Goal: Task Accomplishment & Management: Use online tool/utility

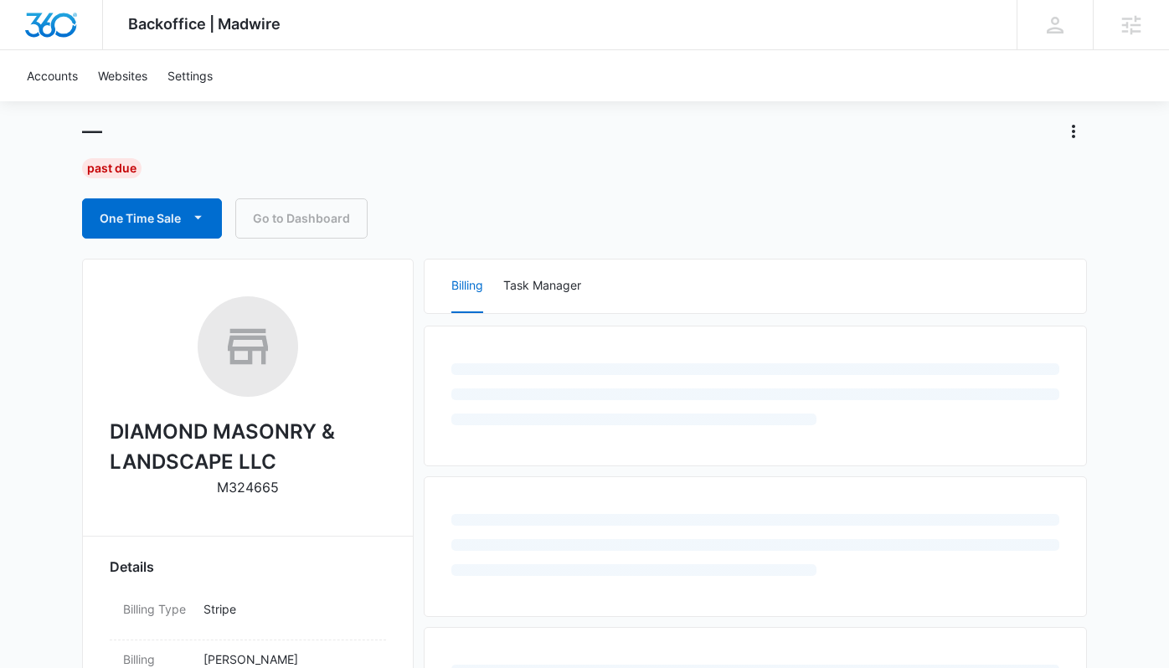
scroll to position [118, 0]
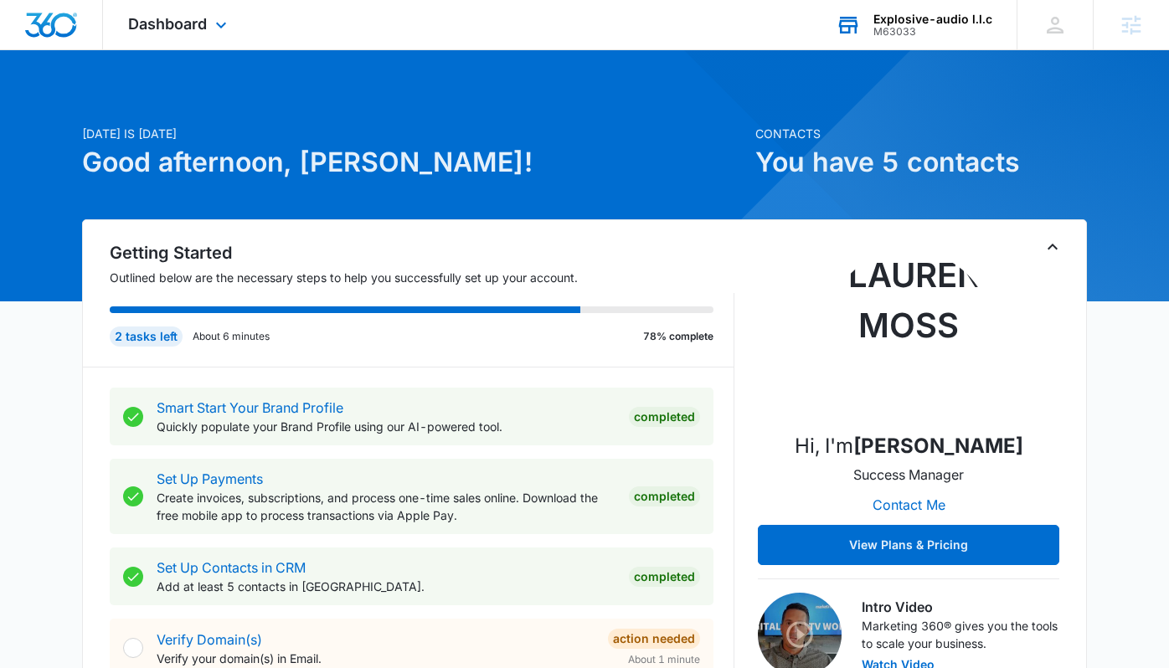
click at [896, 30] on div "M63033" at bounding box center [933, 32] width 119 height 12
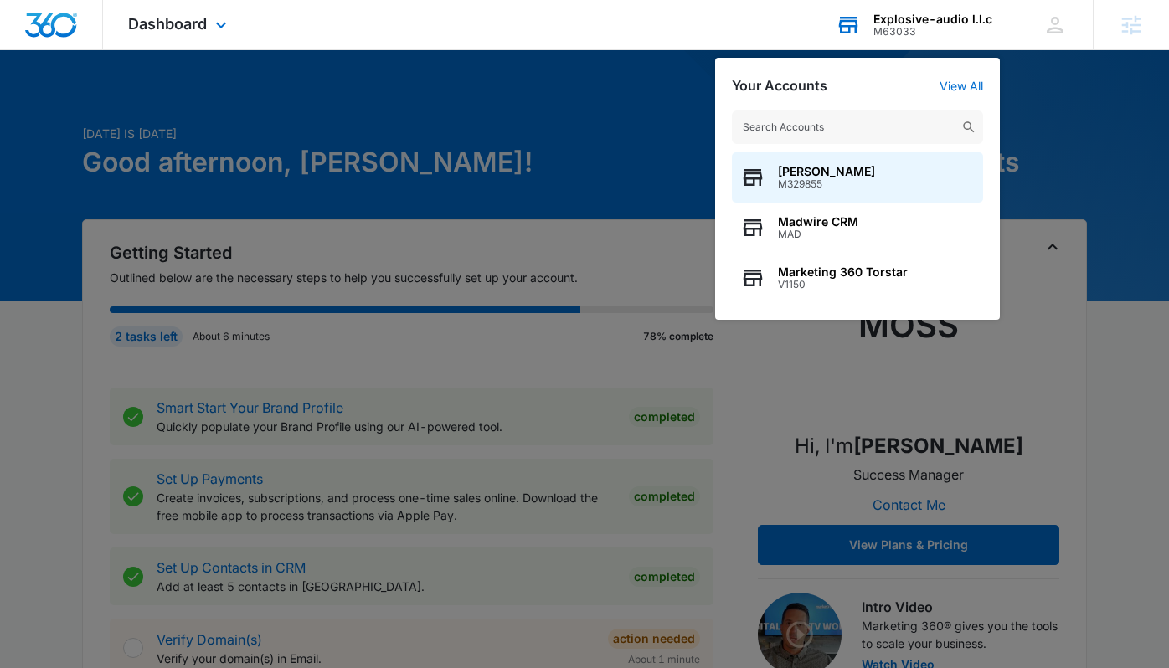
click at [809, 121] on input "text" at bounding box center [857, 128] width 251 height 34
click at [810, 117] on input "text" at bounding box center [857, 128] width 251 height 34
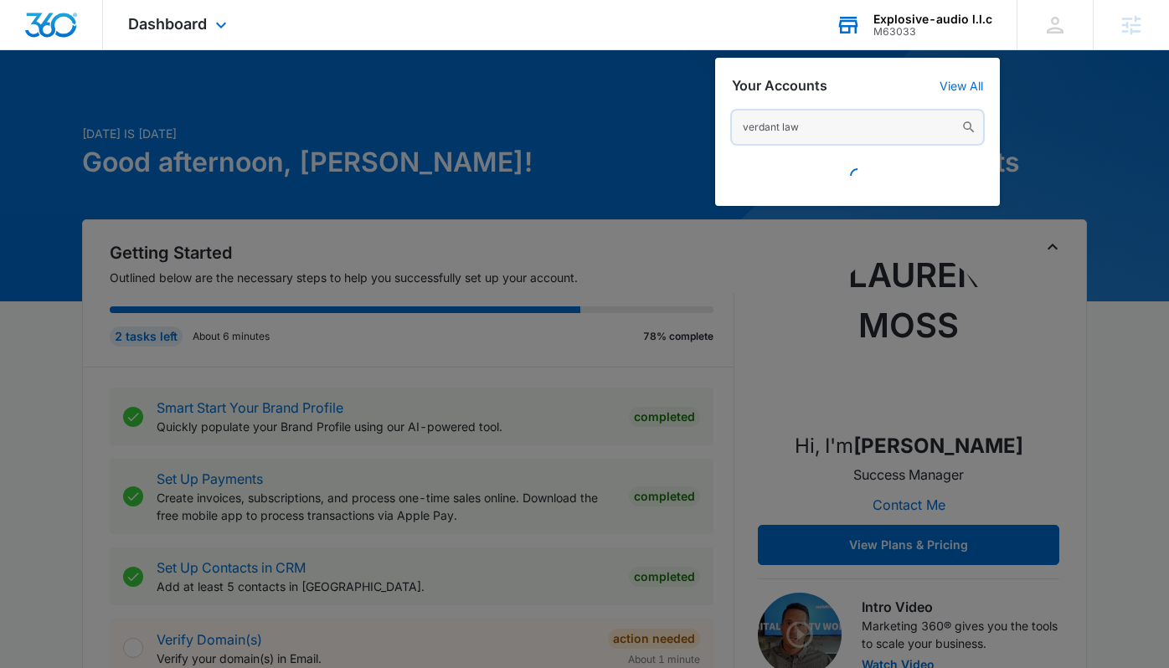
type input "verdant lawn"
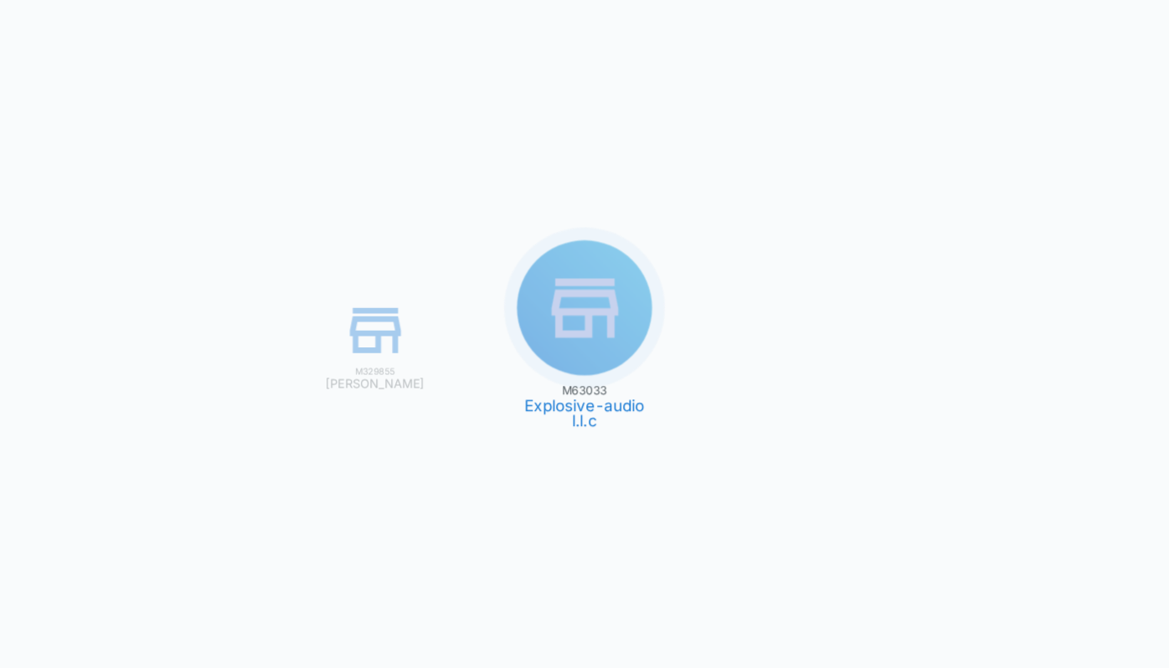
click at [934, 34] on div "M63033 Explosive-audio l.l.c M329855 Lauren Moss" at bounding box center [584, 334] width 1169 height 668
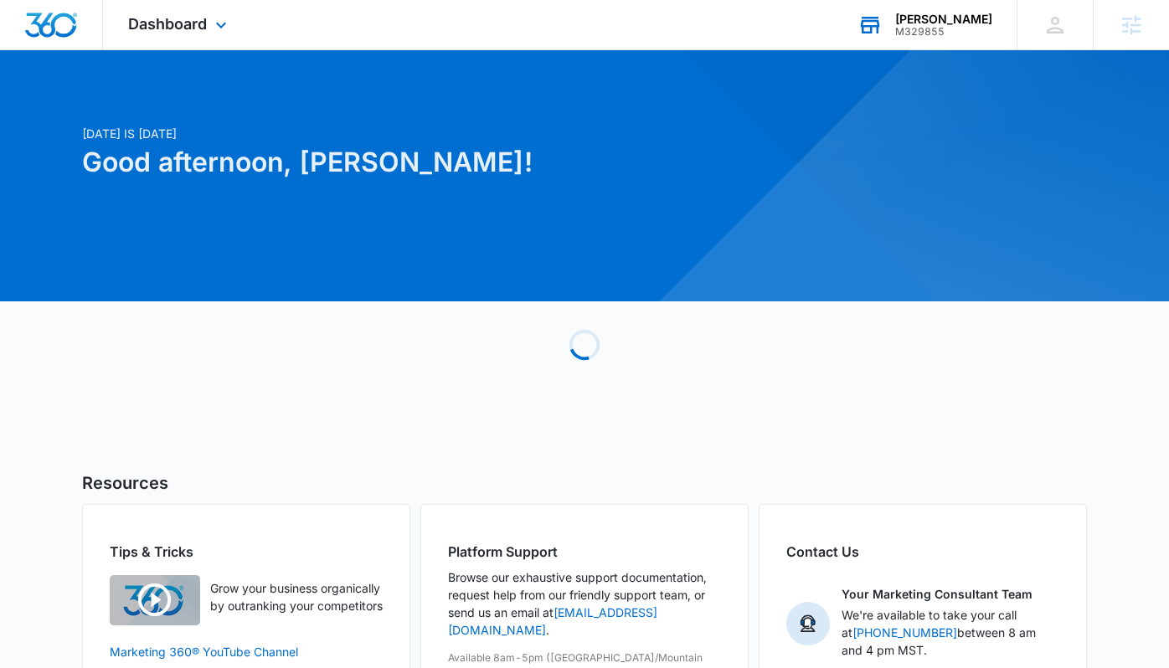
click at [934, 34] on div "M329855" at bounding box center [944, 32] width 97 height 12
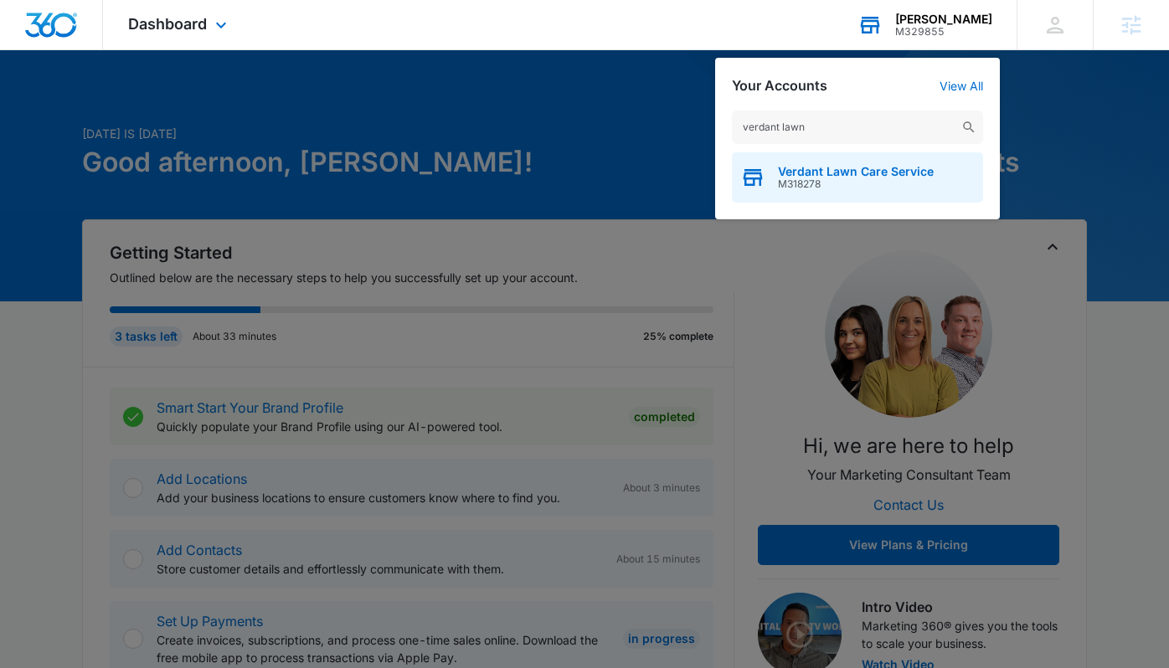
type input "verdant lawn"
click at [839, 176] on span "Verdant Lawn Care Service" at bounding box center [856, 171] width 156 height 13
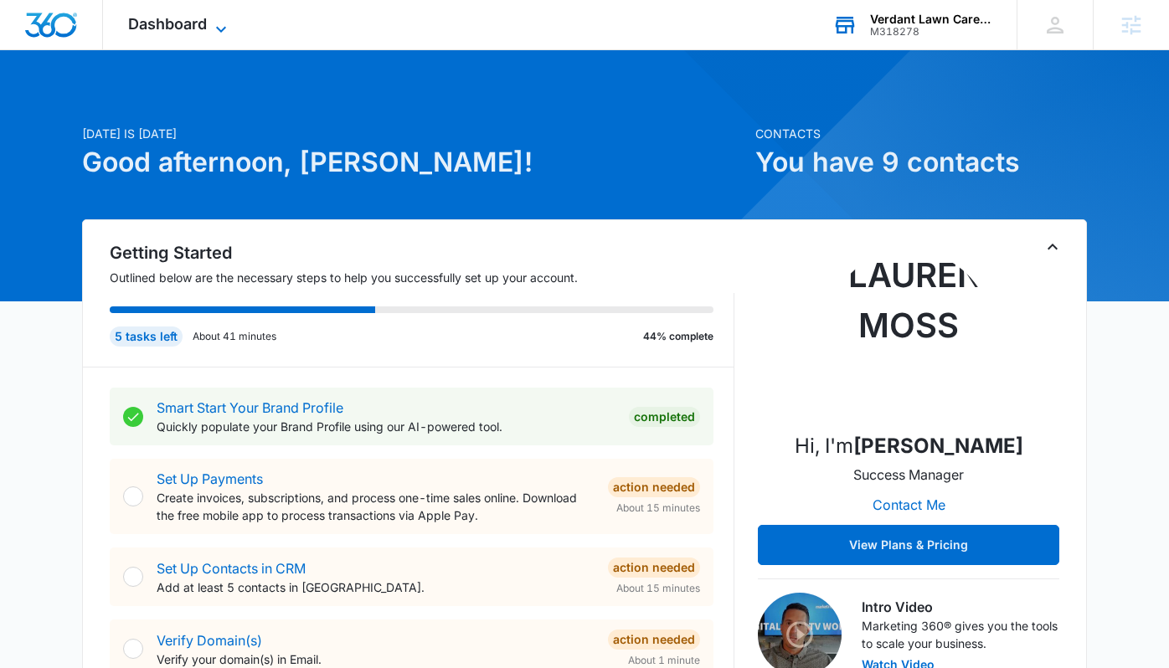
click at [218, 34] on icon at bounding box center [221, 29] width 20 height 20
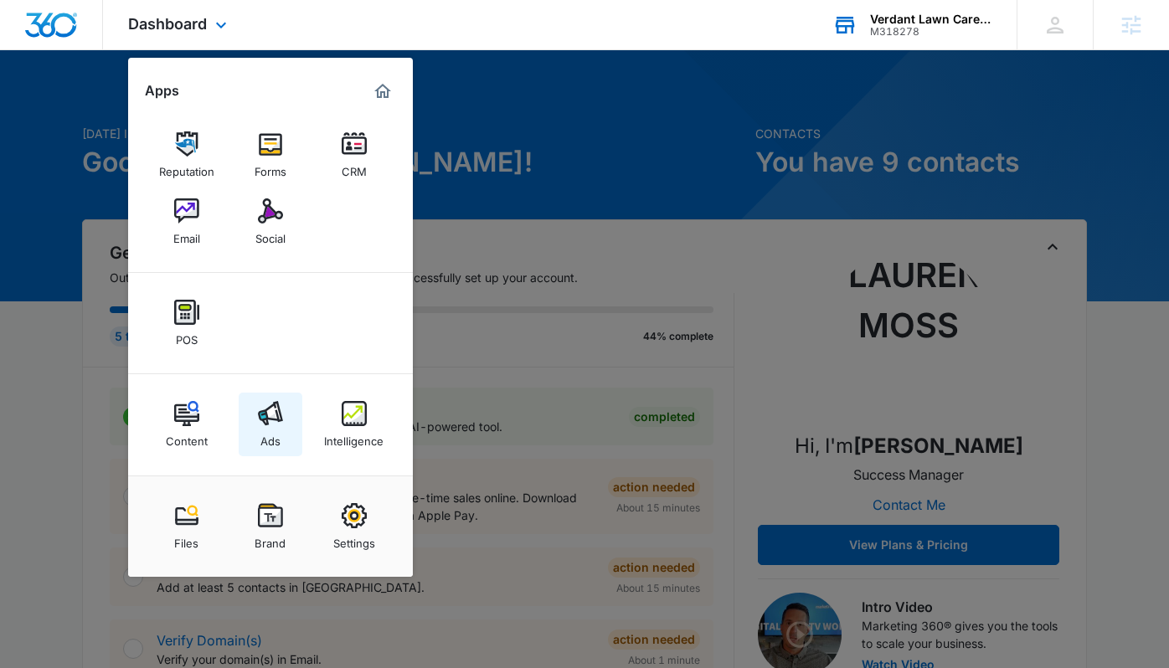
click at [256, 416] on link "Ads" at bounding box center [271, 425] width 64 height 64
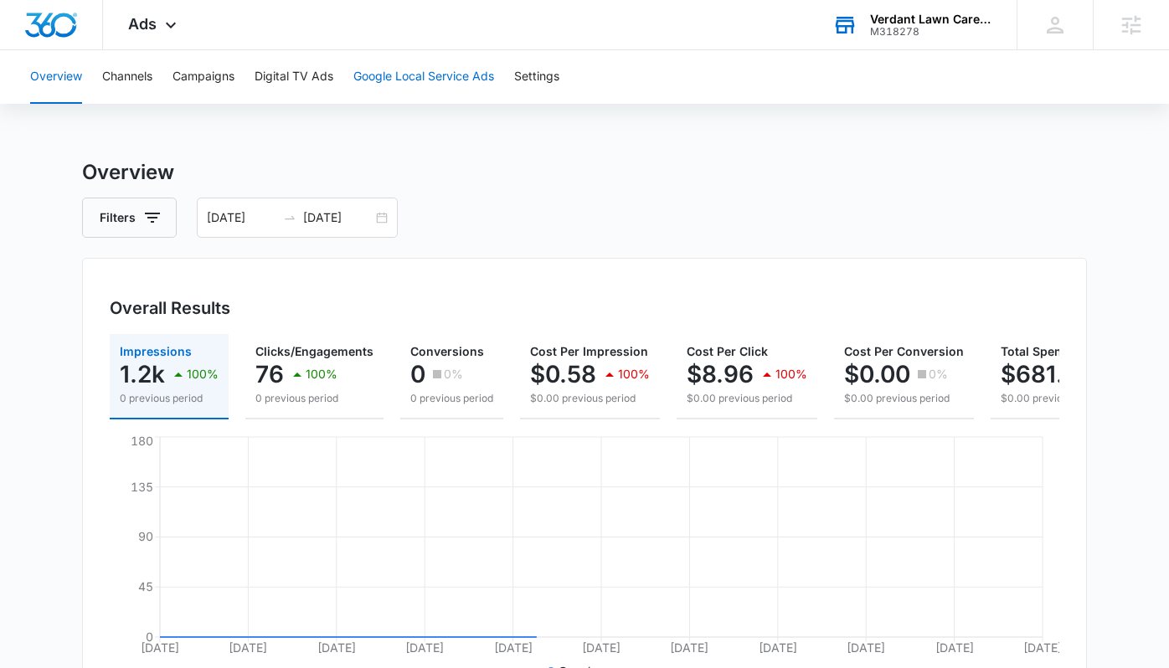
click at [405, 84] on button "Google Local Service Ads" at bounding box center [424, 77] width 141 height 54
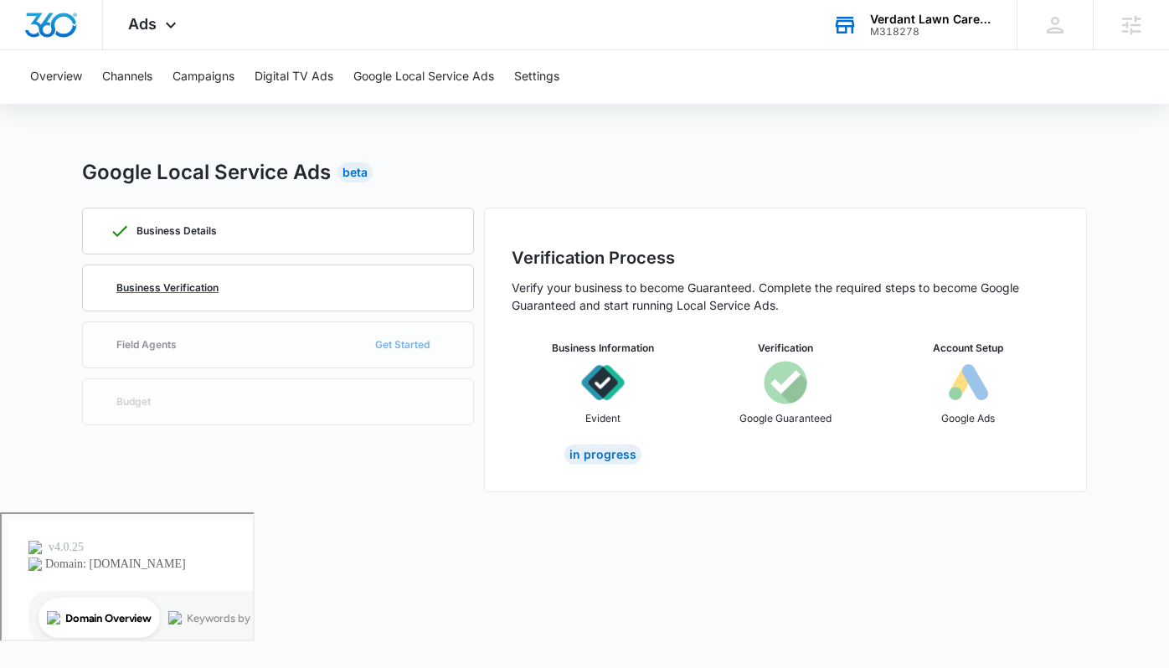
click at [222, 277] on div "Business Verification" at bounding box center [278, 288] width 337 height 45
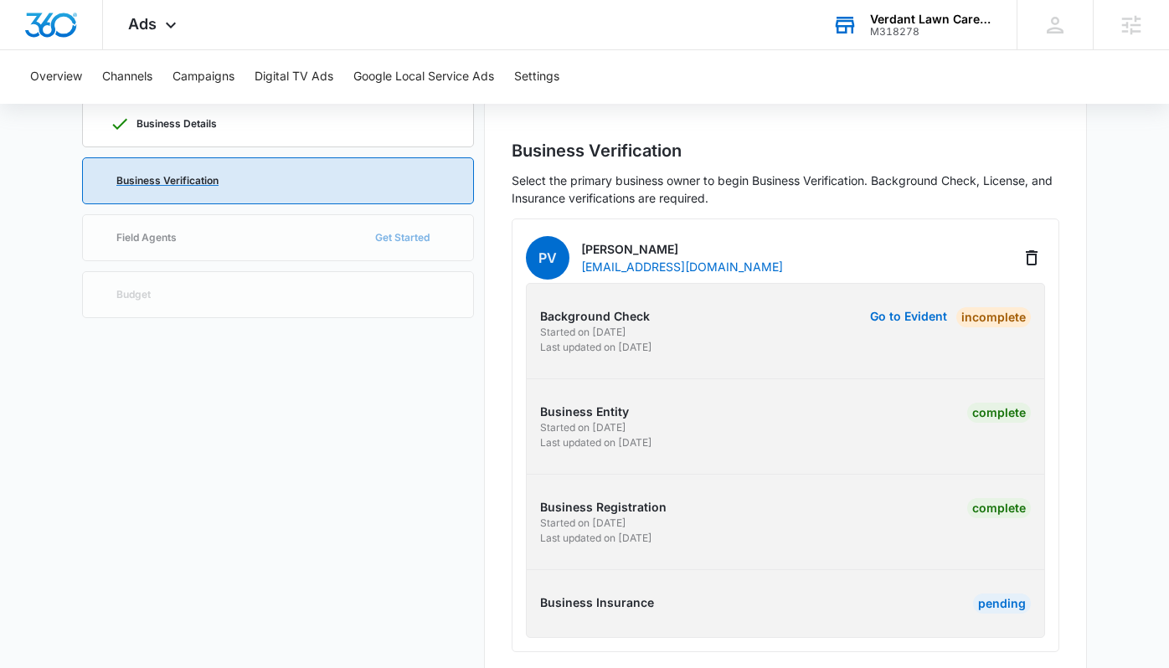
scroll to position [139, 0]
